Goal: Check status: Check status

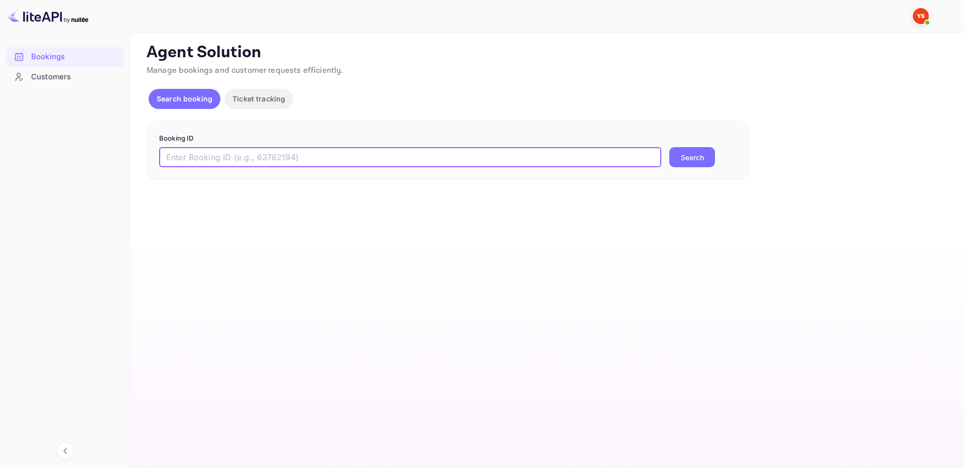
click at [580, 159] on input "text" at bounding box center [410, 157] width 502 height 20
paste input "9730506"
type input "9730506"
click at [689, 162] on button "Search" at bounding box center [693, 157] width 46 height 20
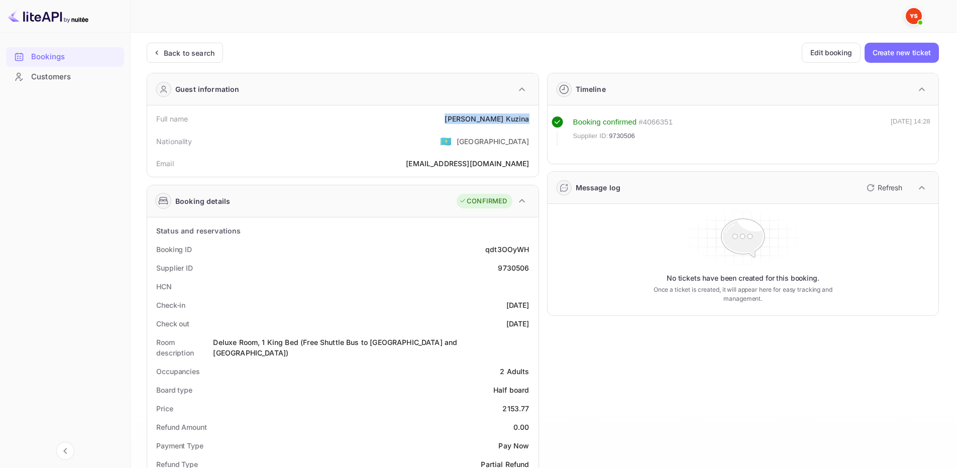
drag, startPoint x: 478, startPoint y: 116, endPoint x: 527, endPoint y: 119, distance: 49.3
click at [527, 119] on div "Full name Tatiana Kuzina" at bounding box center [342, 118] width 383 height 19
copy div "Tatiana Kuzina"
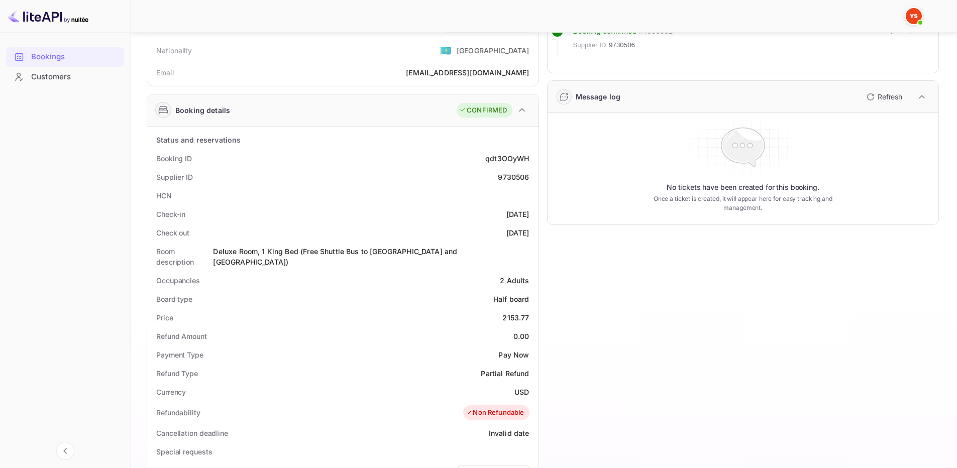
scroll to position [100, 0]
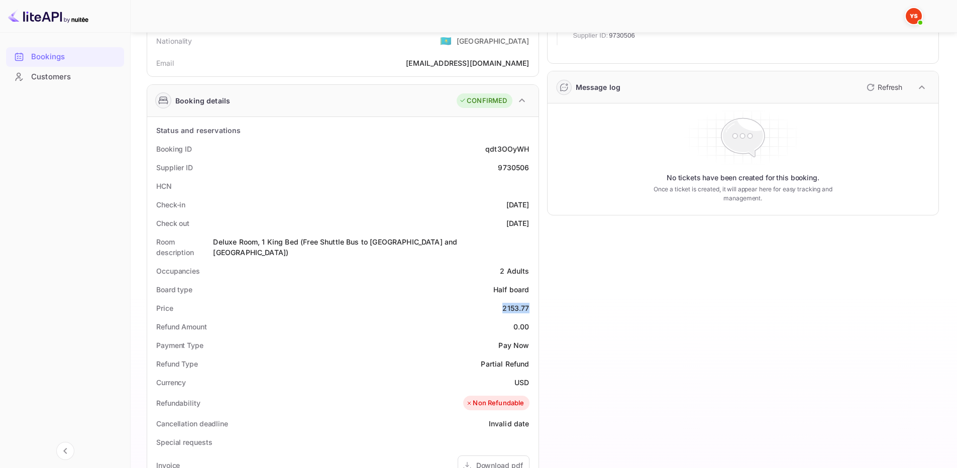
drag, startPoint x: 503, startPoint y: 298, endPoint x: 528, endPoint y: 298, distance: 25.1
click at [528, 303] on div "2153.77" at bounding box center [515, 308] width 27 height 11
copy div "2153.77"
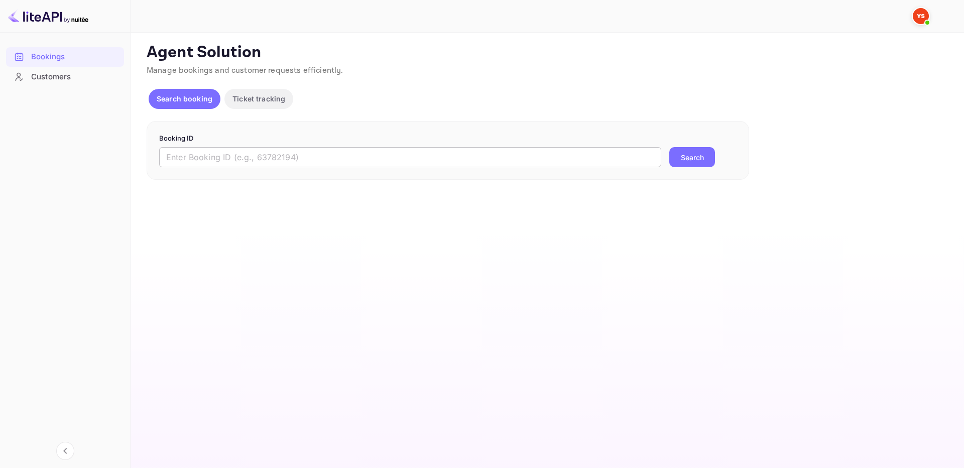
click at [316, 149] on input "text" at bounding box center [410, 157] width 502 height 20
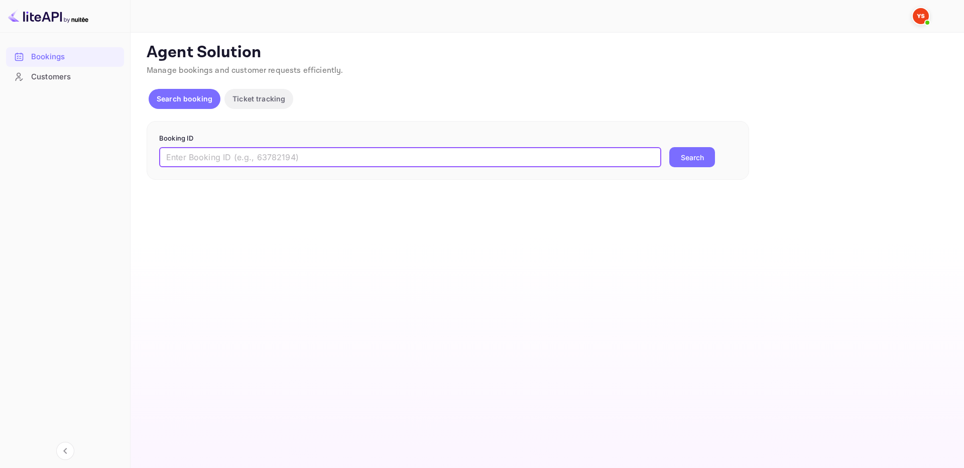
paste input "9667724"
type input "9667724"
click at [690, 164] on button "Search" at bounding box center [693, 157] width 46 height 20
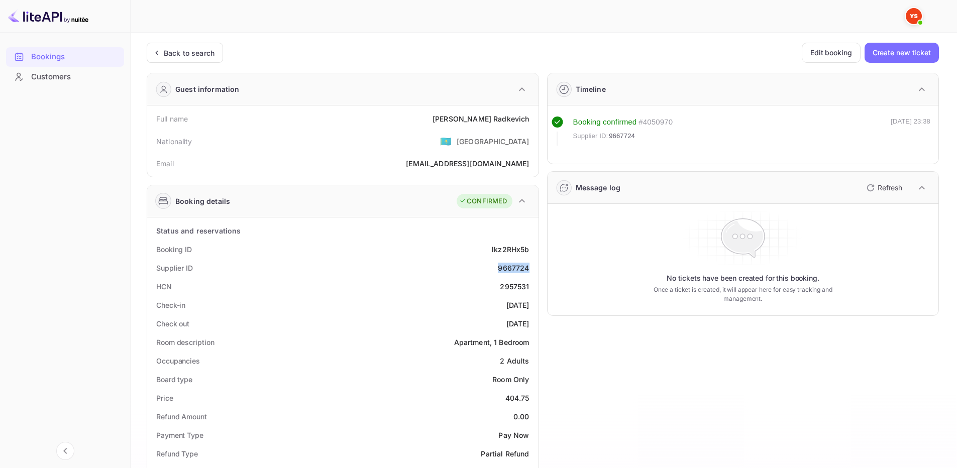
drag, startPoint x: 496, startPoint y: 268, endPoint x: 533, endPoint y: 263, distance: 37.4
click at [533, 263] on div "Supplier ID 9667724" at bounding box center [342, 268] width 383 height 19
copy div "9667724"
